Goal: Task Accomplishment & Management: Use online tool/utility

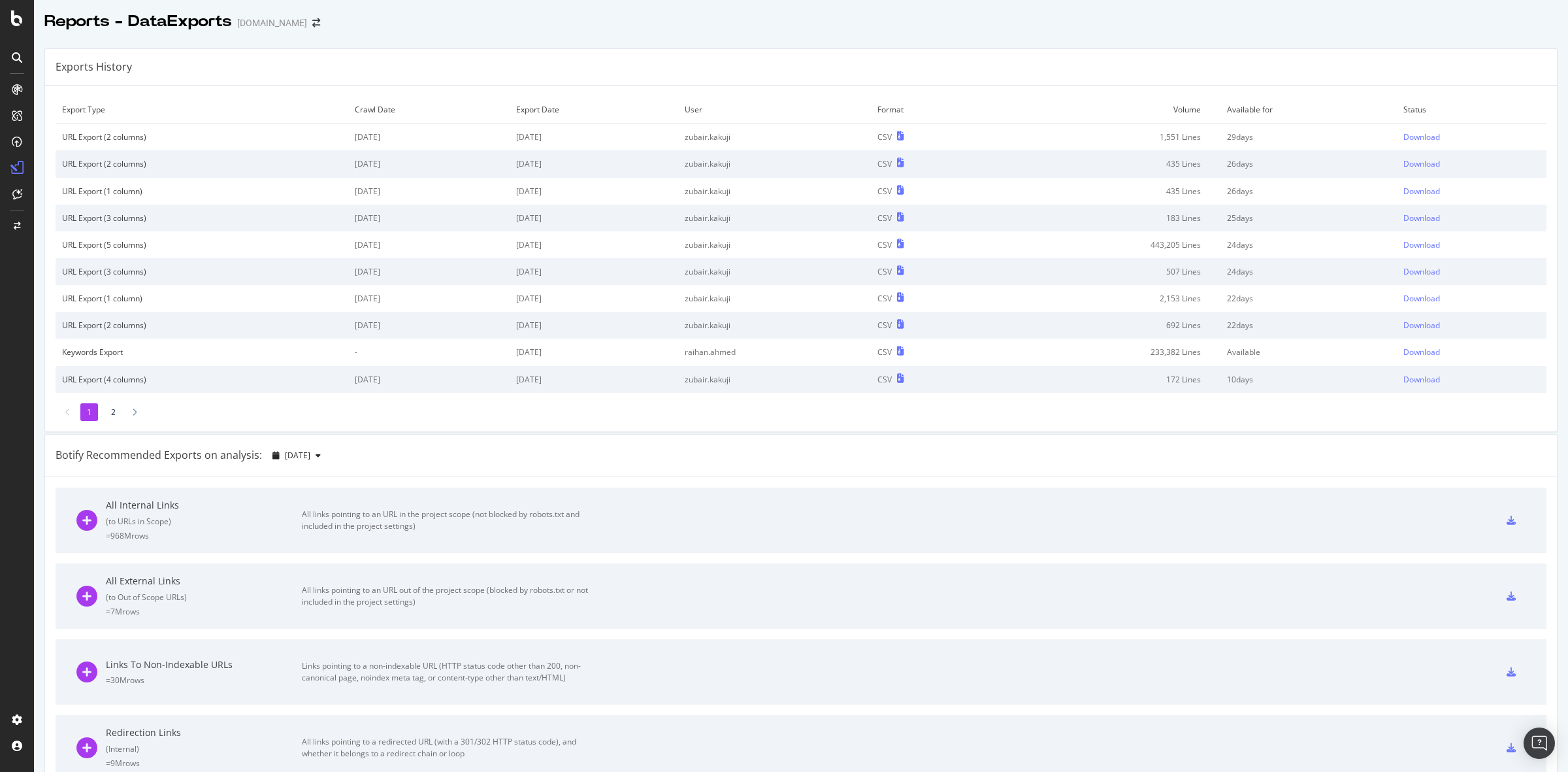
click at [704, 34] on div at bounding box center [801, 34] width 1534 height 5
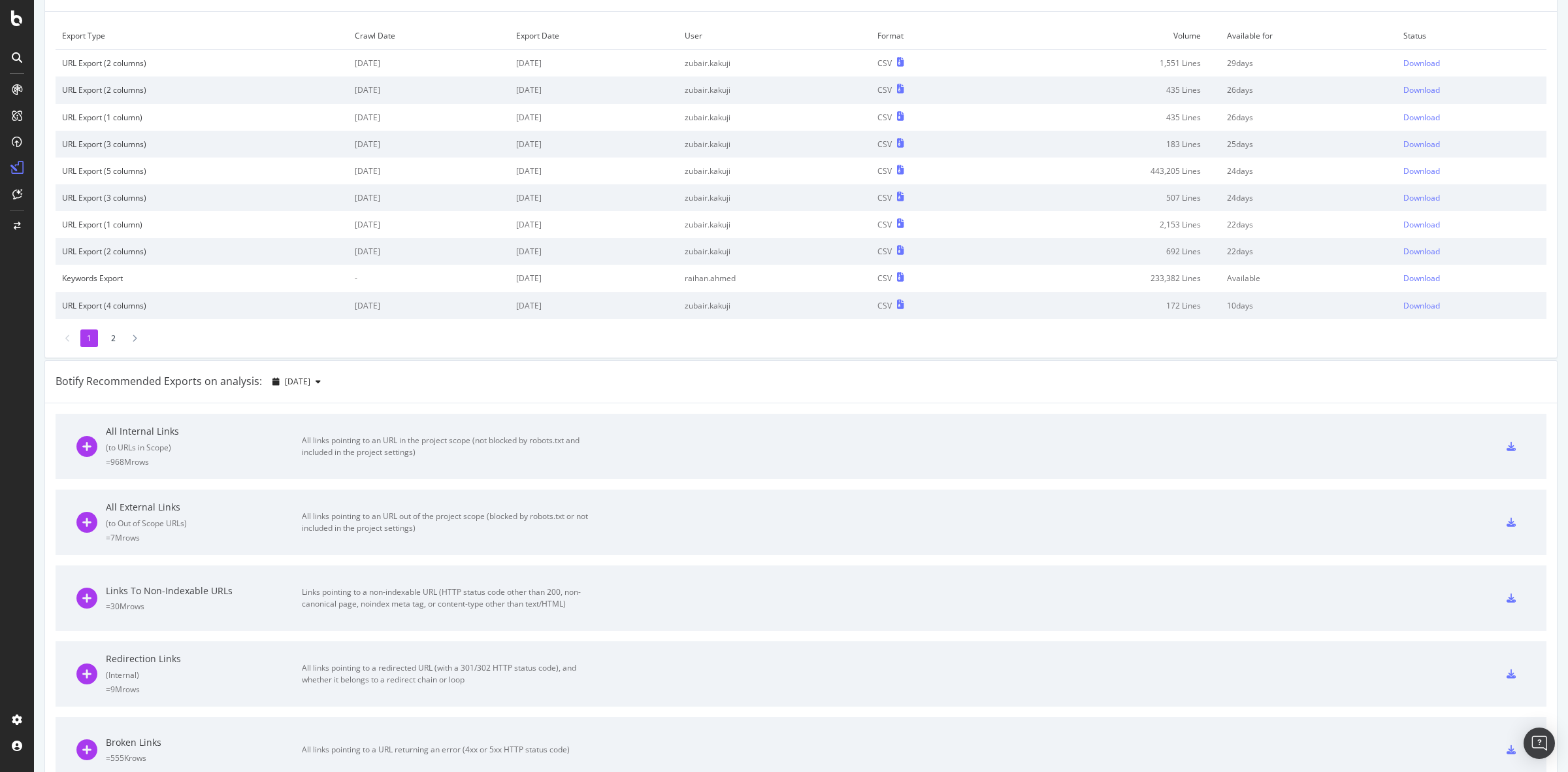
scroll to position [163, 0]
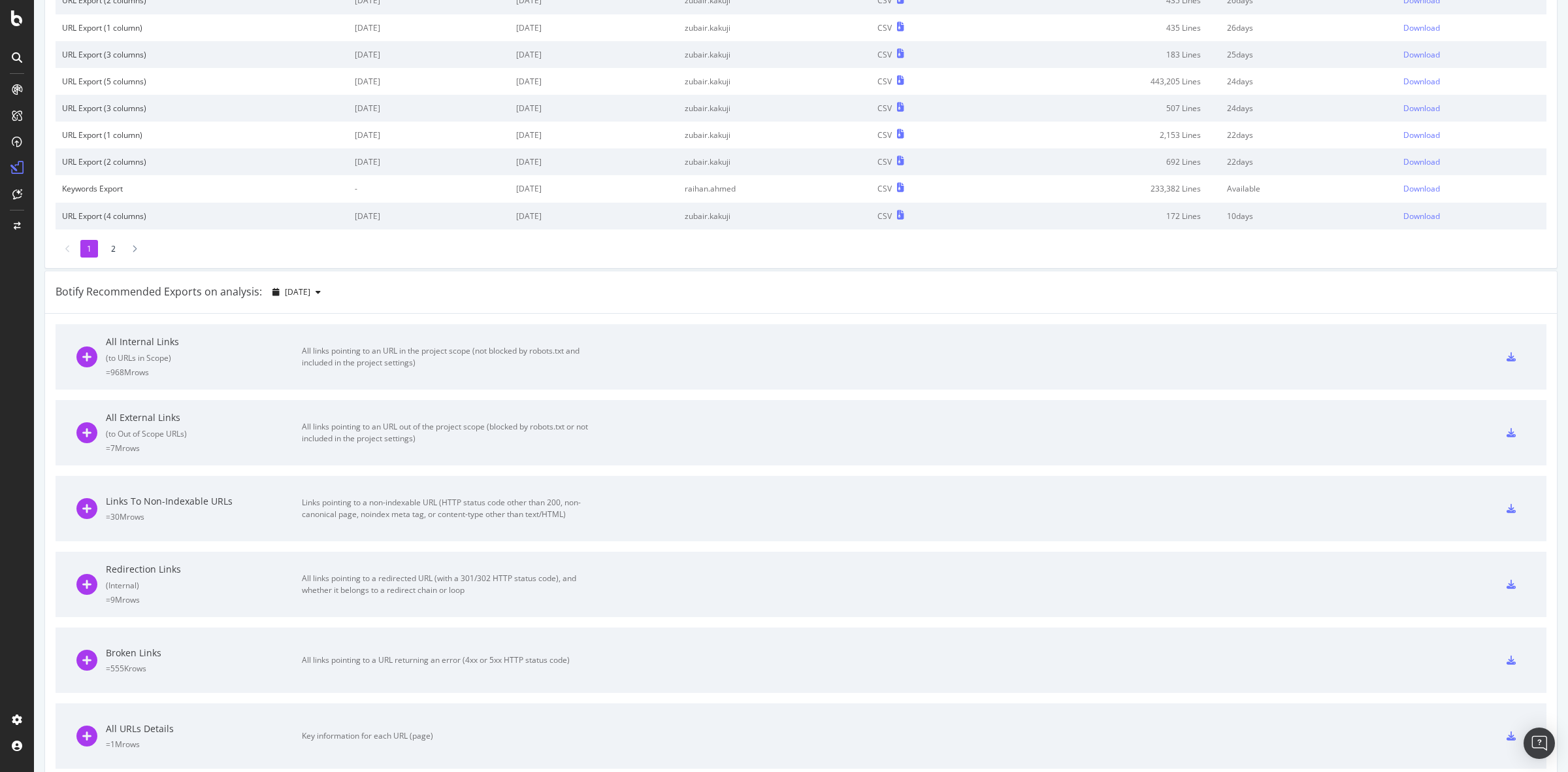
click at [506, 504] on div "Links pointing to a non-indexable URL (HTTP status code other than 200, non-can…" at bounding box center [448, 508] width 294 height 24
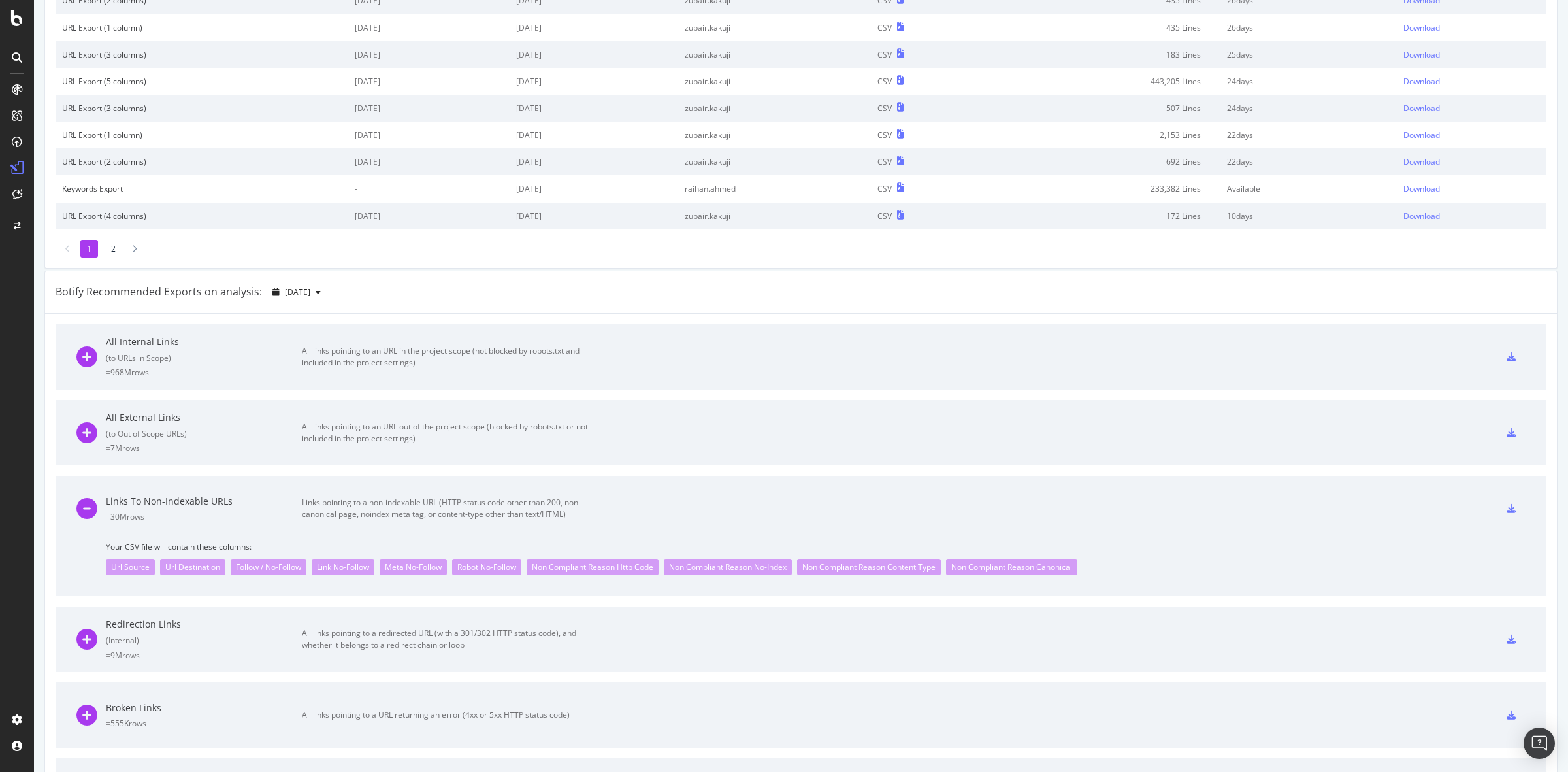
click at [1506, 511] on icon at bounding box center [1511, 508] width 9 height 9
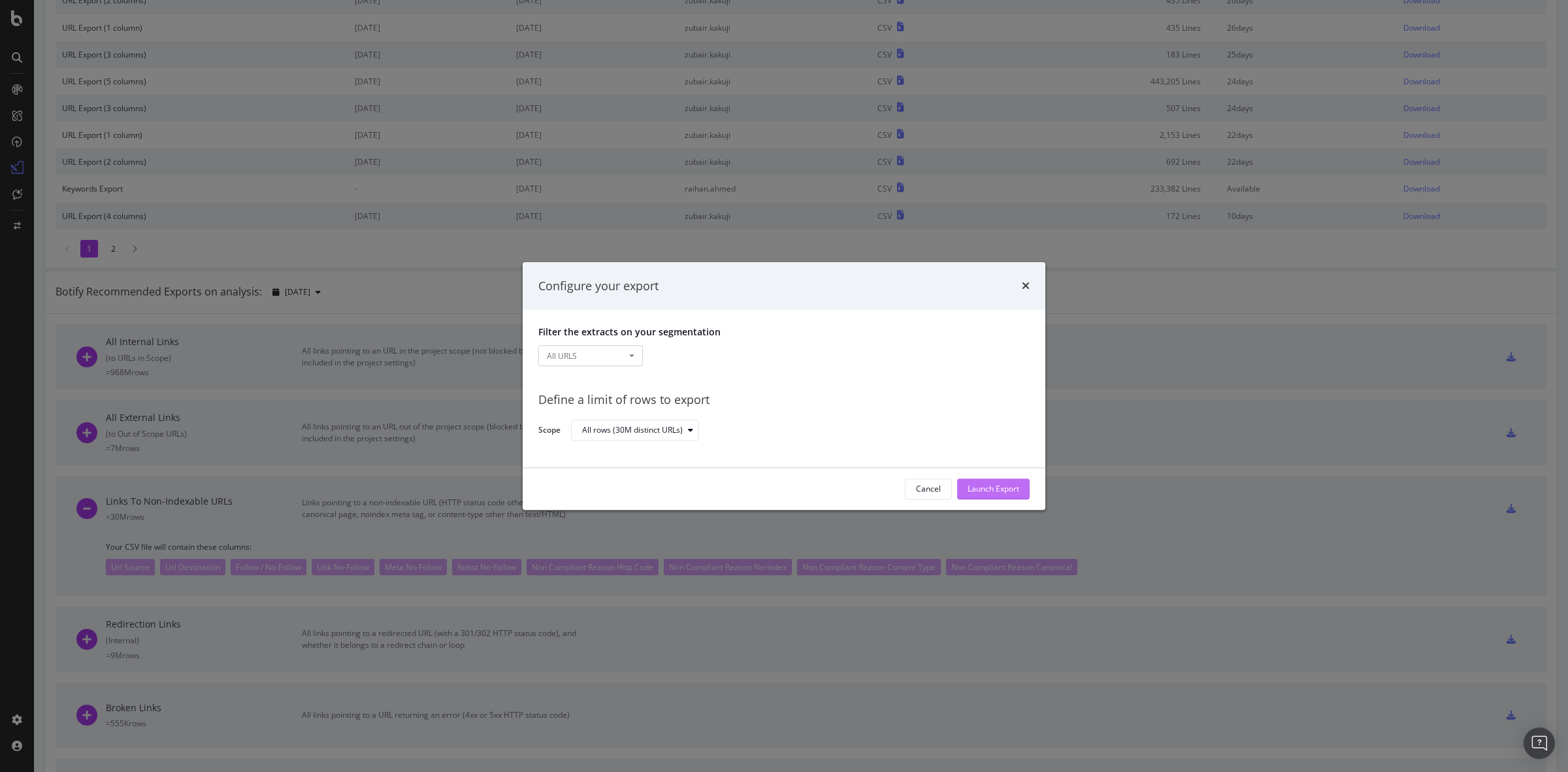
click at [1009, 491] on div "Launch Export" at bounding box center [994, 488] width 52 height 11
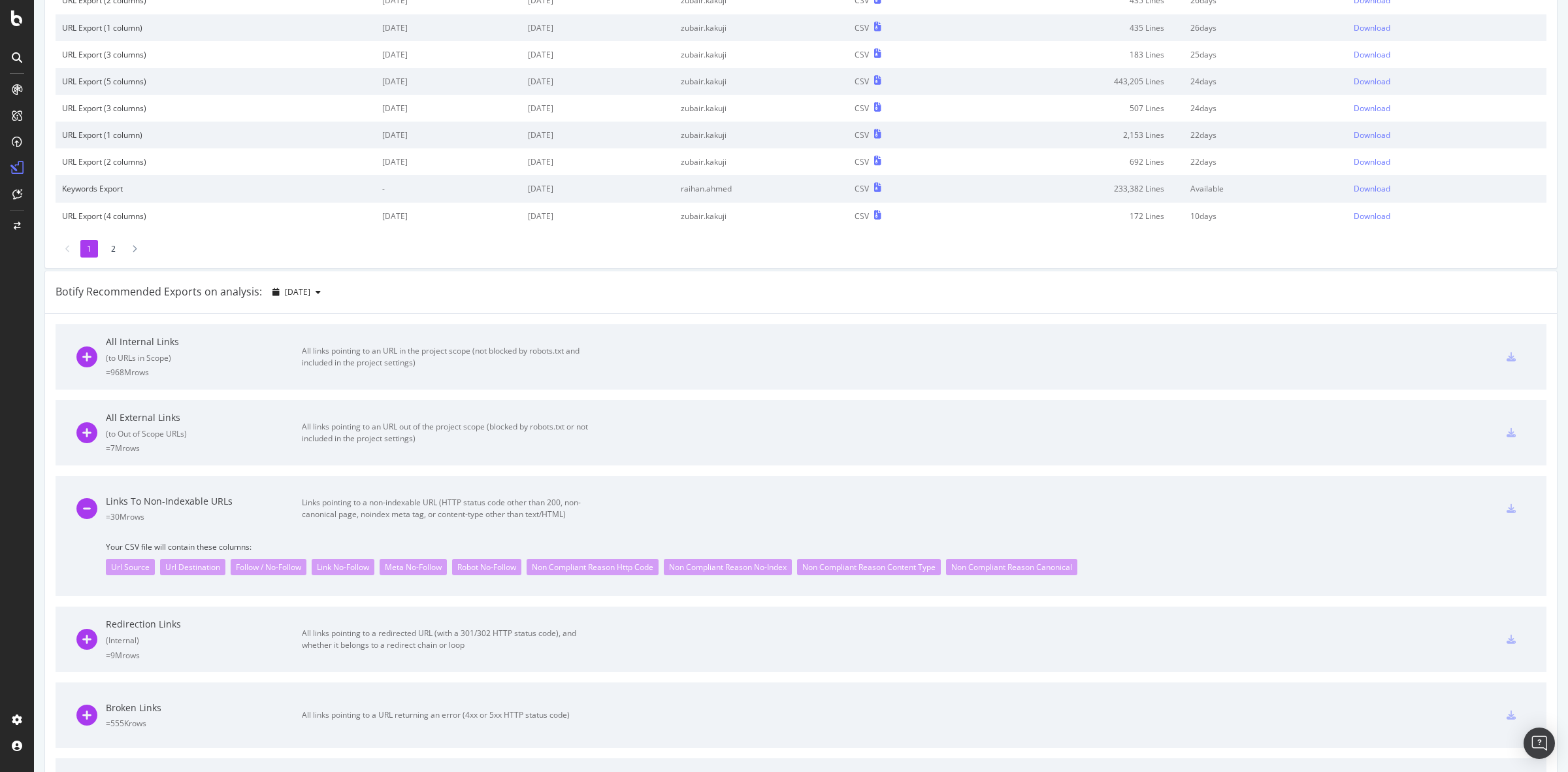
scroll to position [0, 0]
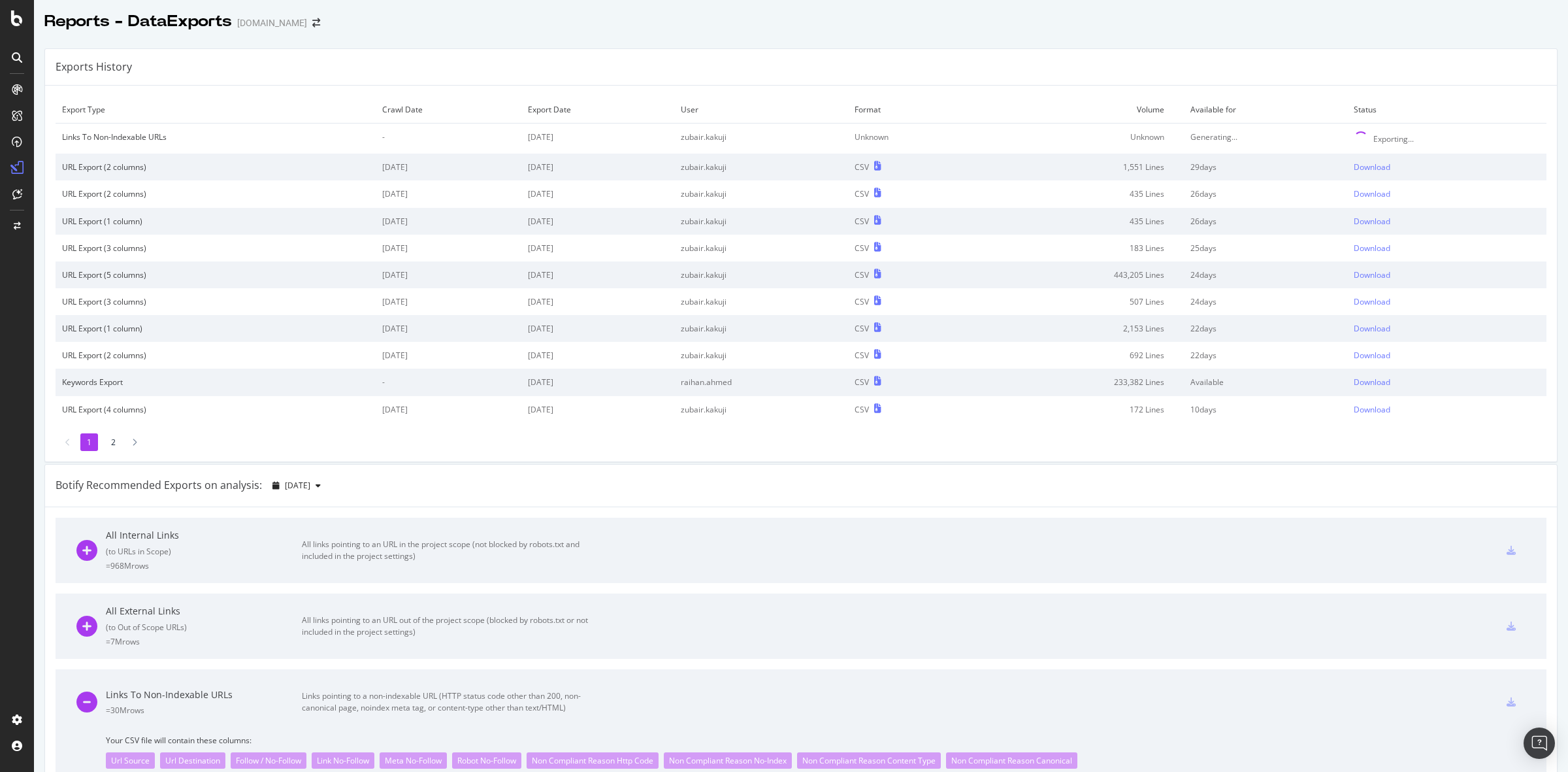
click at [997, 15] on div "Reports - DataExports [DOMAIN_NAME]" at bounding box center [801, 16] width 1534 height 32
click at [681, 40] on div "Exports History Export Type Crawl Date Export Date User Format Volume Available…" at bounding box center [801, 734] width 1534 height 1392
click at [966, 478] on div "Botify Recommended Exports on analysis: [DATE]" at bounding box center [801, 485] width 1512 height 42
click at [997, 26] on div "Reports - DataExports [DOMAIN_NAME]" at bounding box center [801, 16] width 1534 height 32
click at [1055, 47] on div "Exports History Export Type Crawl Date Export Date User Format Volume Available…" at bounding box center [801, 734] width 1534 height 1392
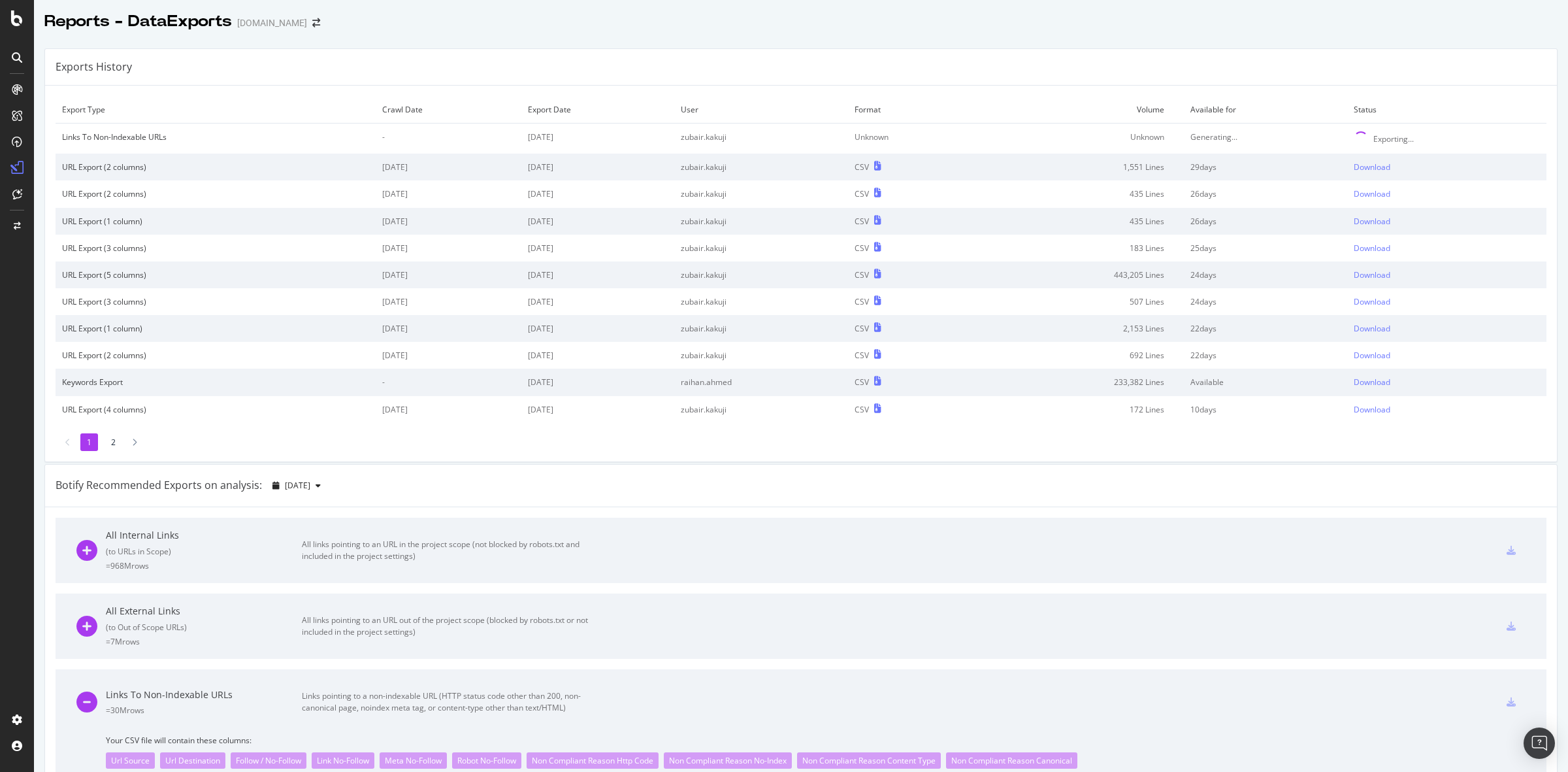
click at [1055, 47] on div "Exports History Export Type Crawl Date Export Date User Format Volume Available…" at bounding box center [801, 734] width 1534 height 1392
click at [396, 55] on div "Exports History" at bounding box center [801, 67] width 1512 height 37
click at [923, 41] on div "Exports History Export Type Crawl Date Export Date User Format Volume Available…" at bounding box center [801, 734] width 1534 height 1392
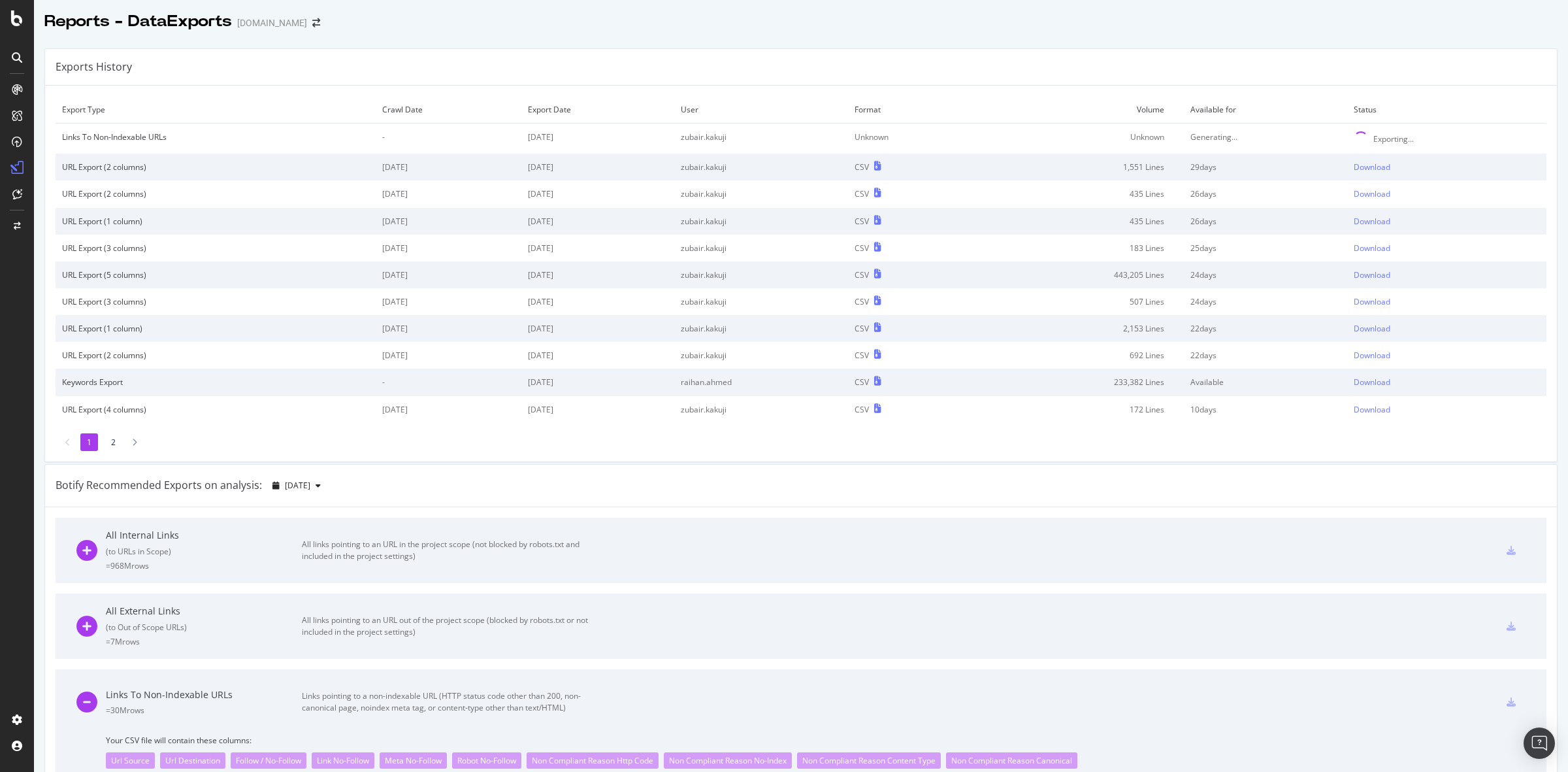
click at [923, 41] on div "Exports History Export Type Crawl Date Export Date User Format Volume Available…" at bounding box center [801, 734] width 1534 height 1392
click at [709, 73] on div "Exports History" at bounding box center [801, 67] width 1512 height 37
click at [856, 17] on div "Reports - DataExports [DOMAIN_NAME]" at bounding box center [801, 16] width 1534 height 32
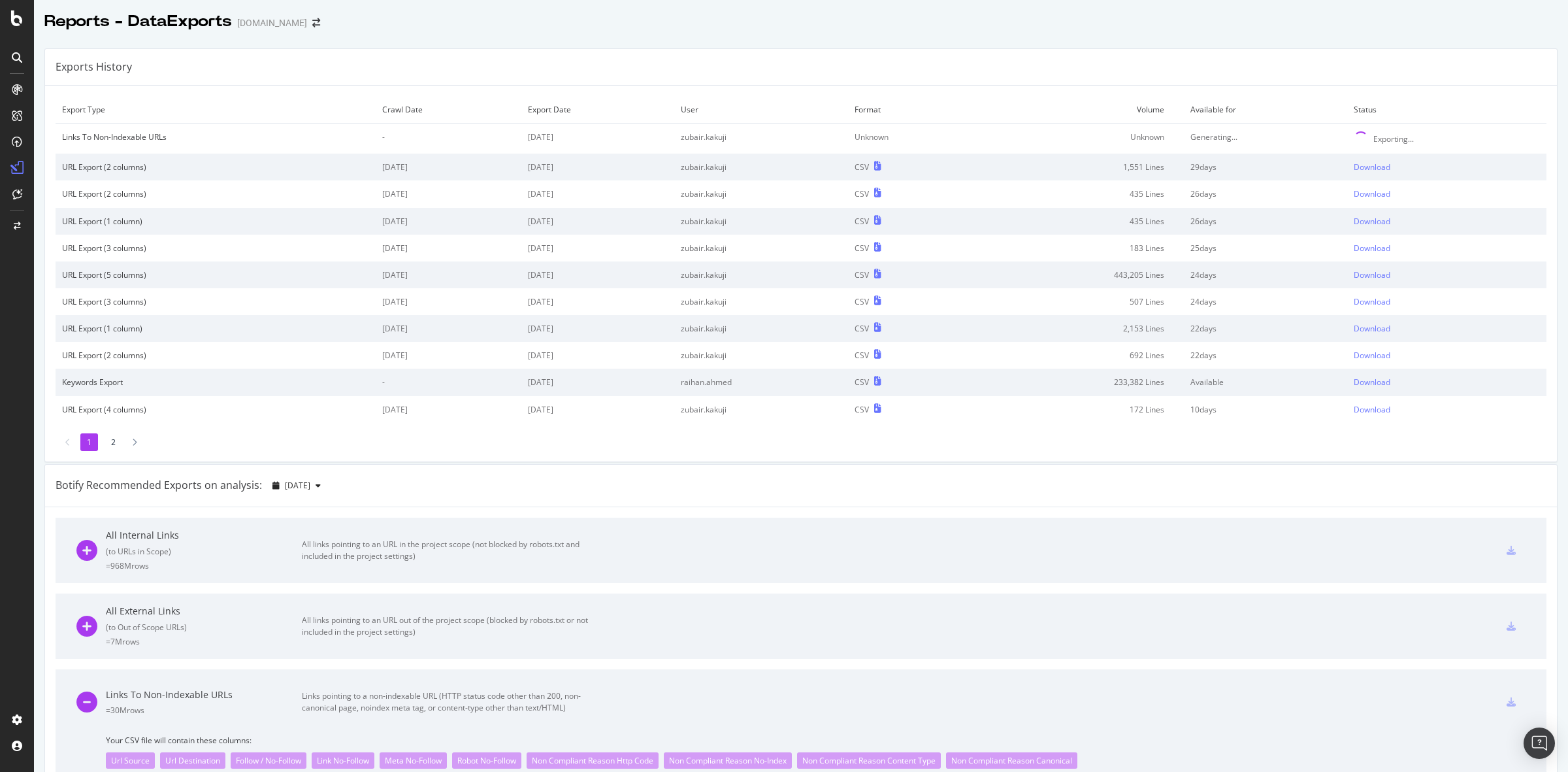
click at [856, 17] on div "Reports - DataExports [DOMAIN_NAME]" at bounding box center [801, 16] width 1534 height 32
click at [994, 24] on div "Reports - DataExports [DOMAIN_NAME]" at bounding box center [801, 16] width 1534 height 32
click at [828, 36] on div at bounding box center [801, 34] width 1534 height 5
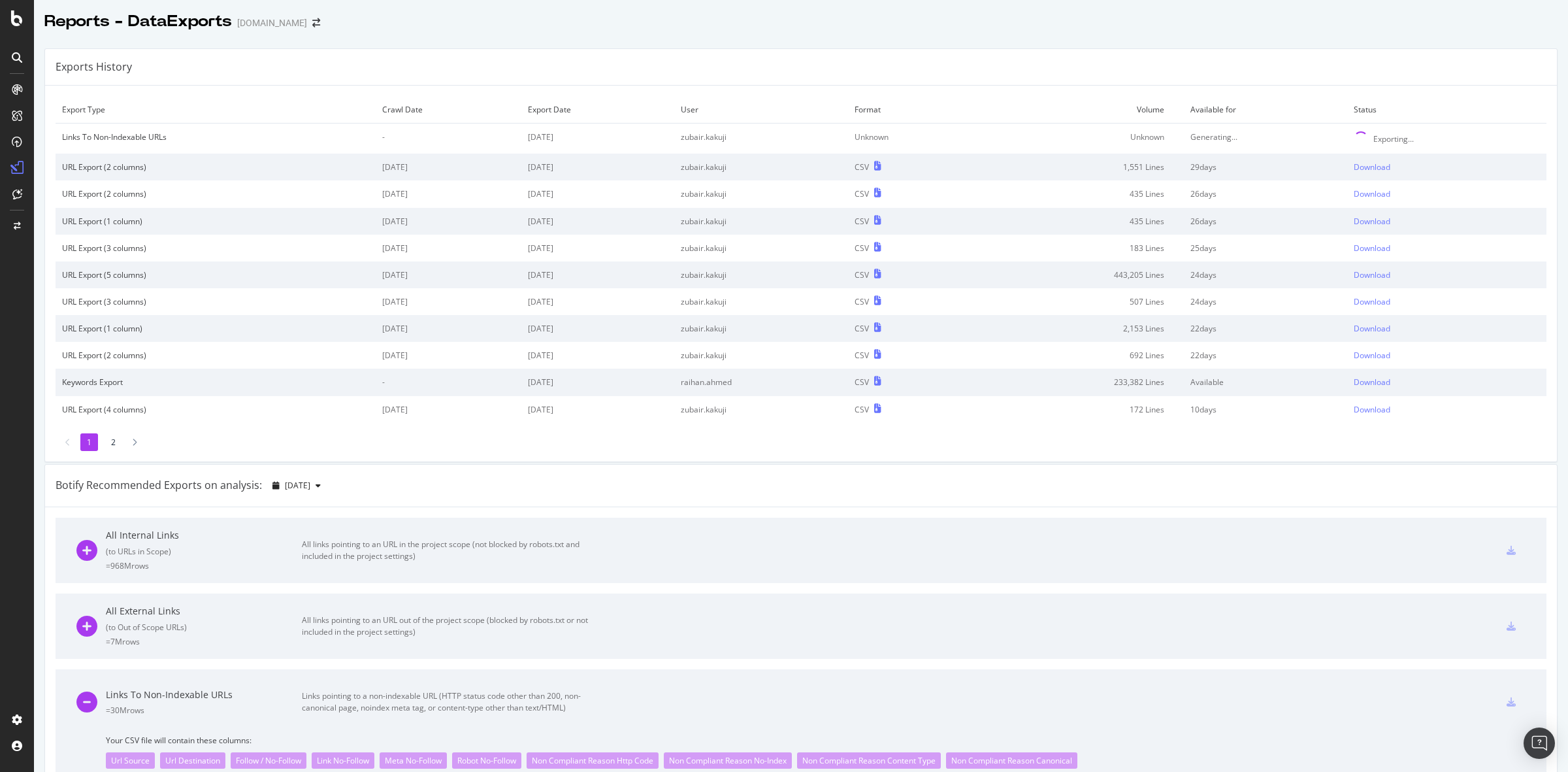
click at [828, 36] on div at bounding box center [801, 34] width 1534 height 5
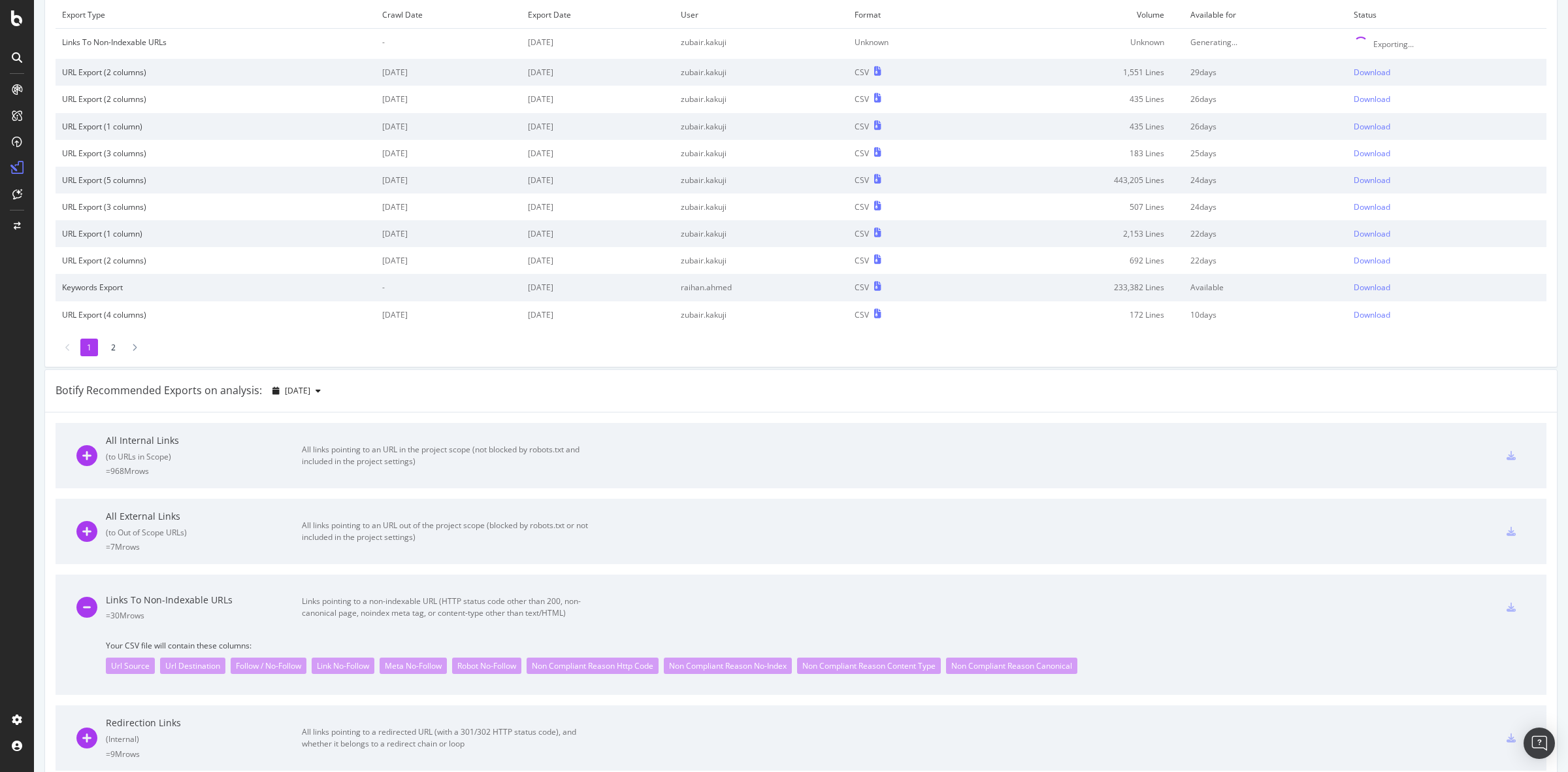
scroll to position [0, 0]
